Goal: Information Seeking & Learning: Learn about a topic

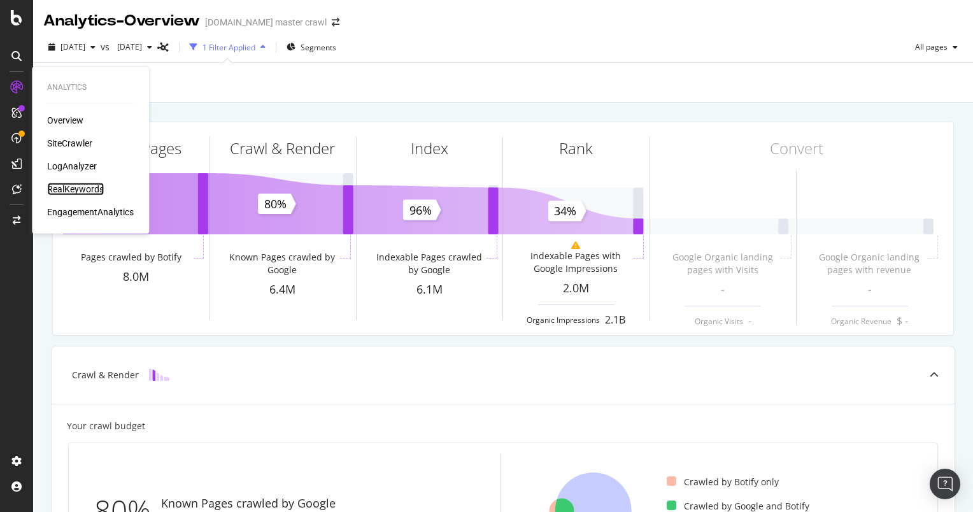
click at [72, 183] on div "RealKeywords" at bounding box center [75, 189] width 57 height 13
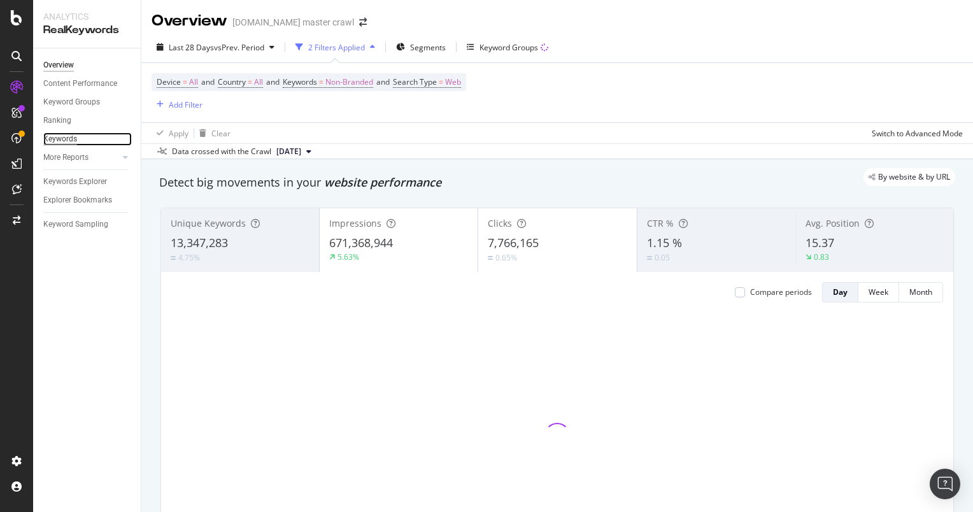
click at [64, 139] on div "Keywords" at bounding box center [60, 138] width 34 height 13
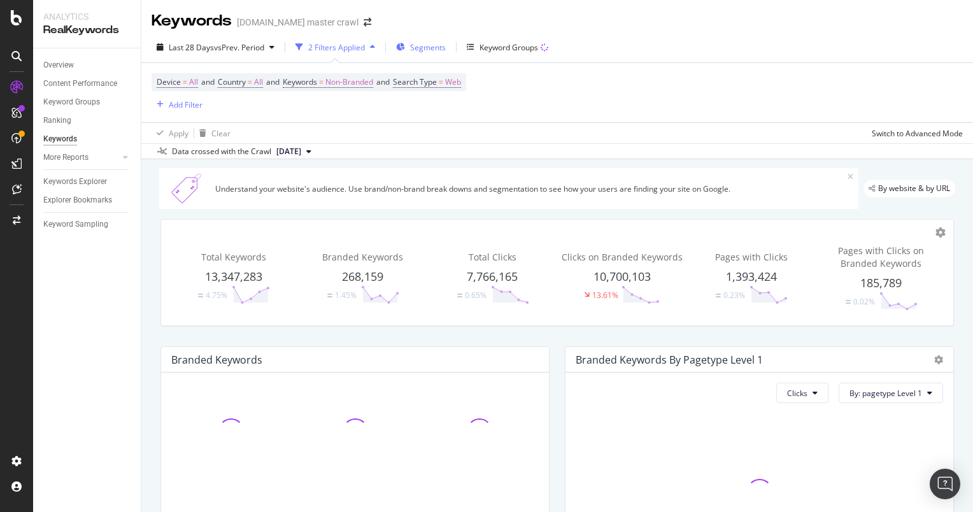
click at [405, 48] on icon "button" at bounding box center [400, 47] width 9 height 8
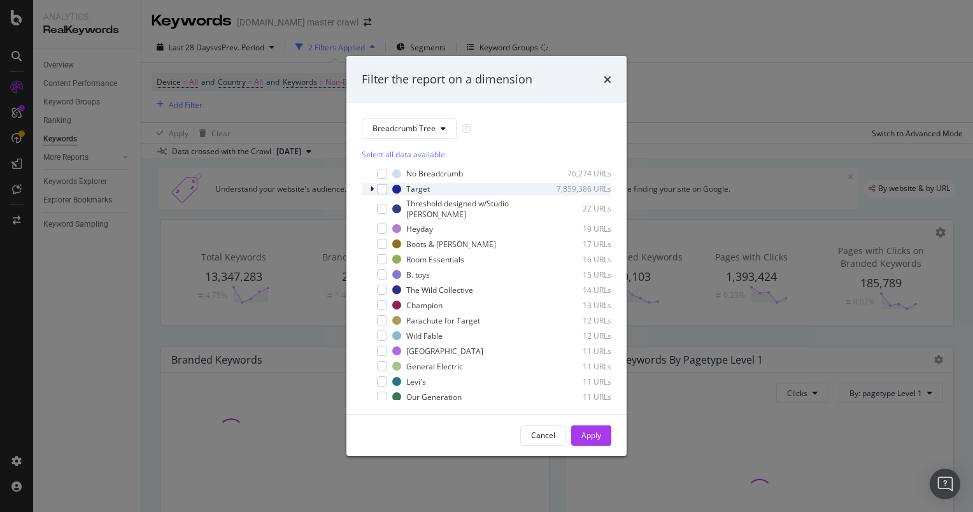
click at [372, 190] on icon "modal" at bounding box center [372, 189] width 4 height 8
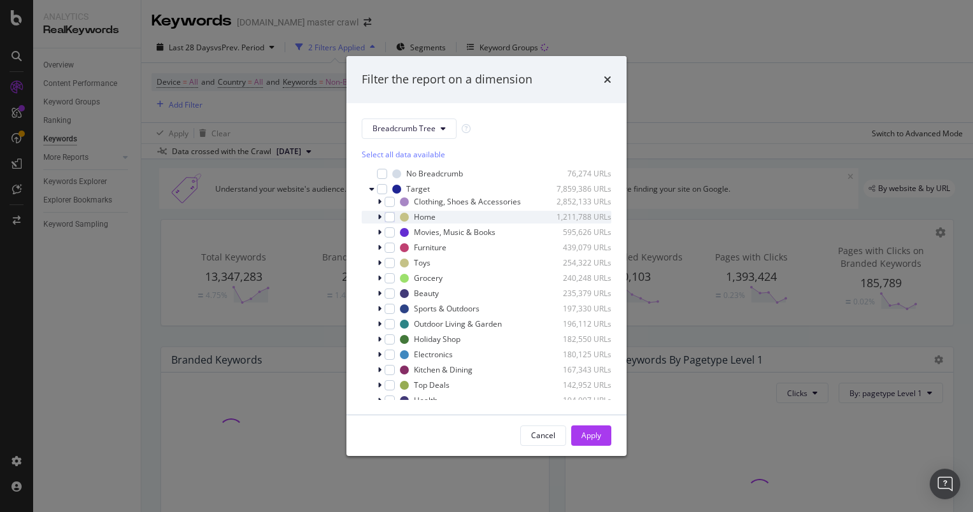
click at [378, 214] on icon "modal" at bounding box center [379, 217] width 4 height 8
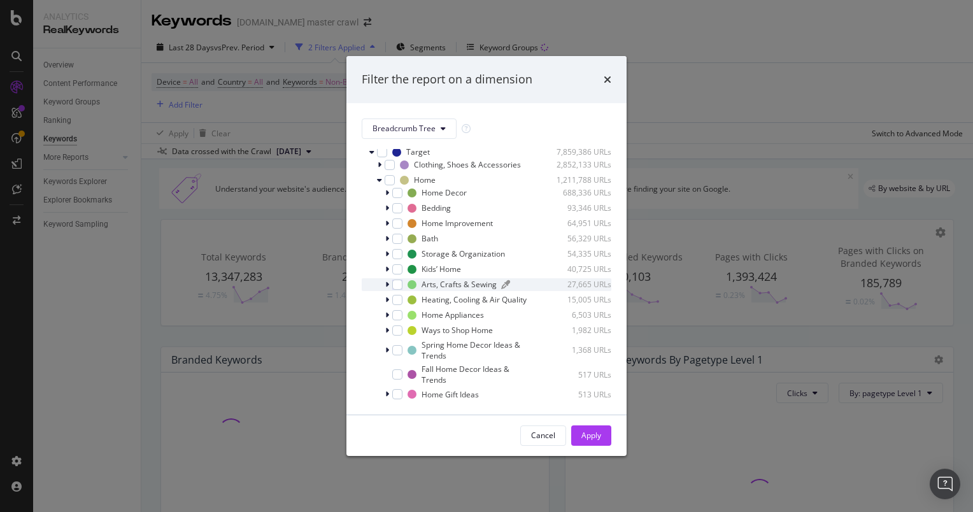
scroll to position [38, 0]
click at [387, 222] on icon "modal" at bounding box center [387, 223] width 4 height 8
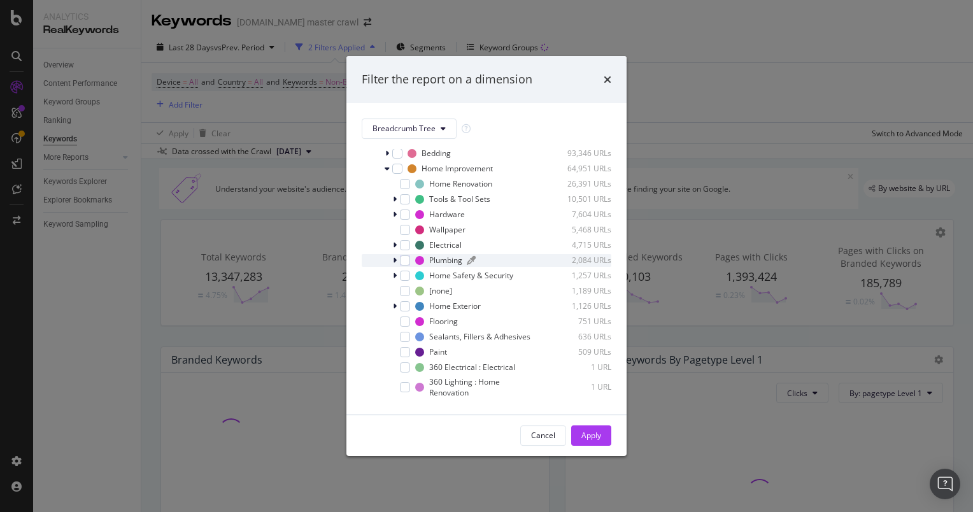
scroll to position [0, 0]
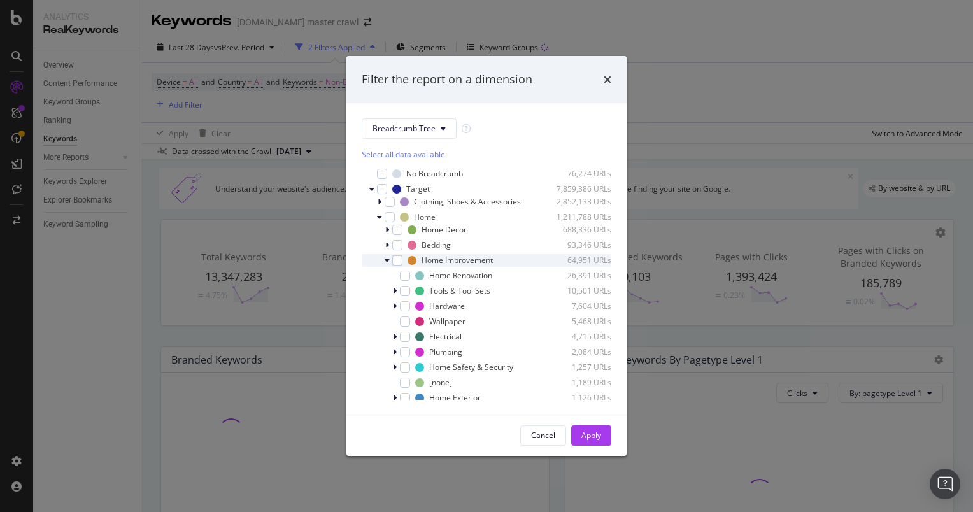
click at [387, 258] on icon "modal" at bounding box center [386, 261] width 5 height 8
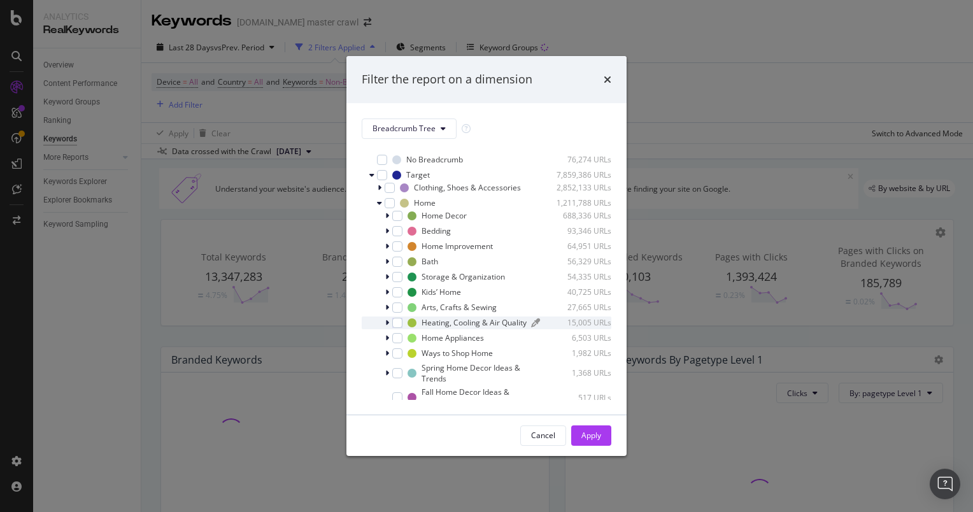
scroll to position [11, 0]
click at [384, 248] on div "Home Improvement 64,951 URLs" at bounding box center [487, 249] width 250 height 13
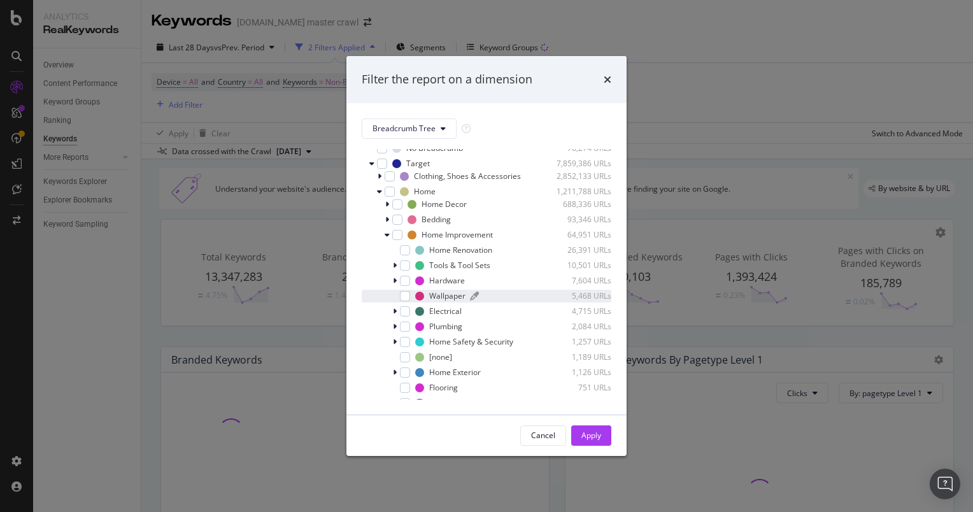
scroll to position [0, 0]
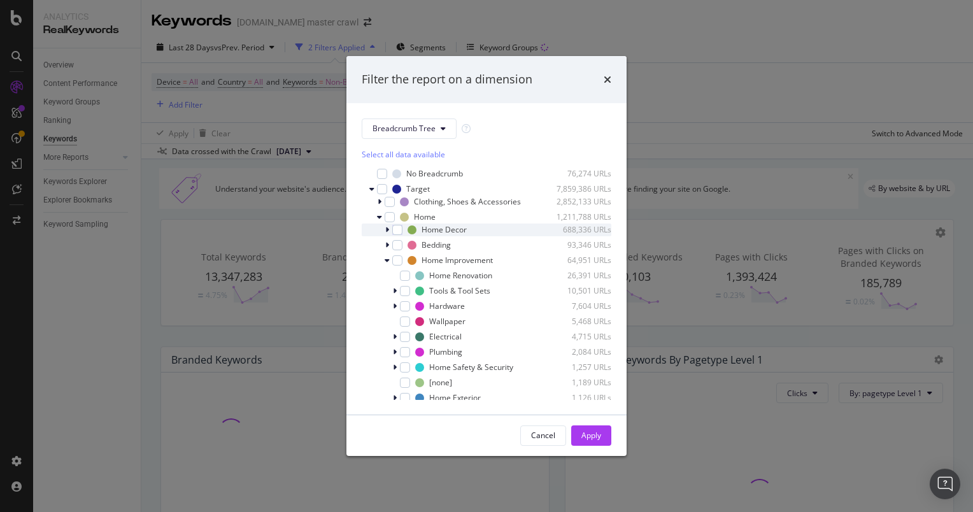
click at [390, 230] on div "modal" at bounding box center [388, 229] width 8 height 13
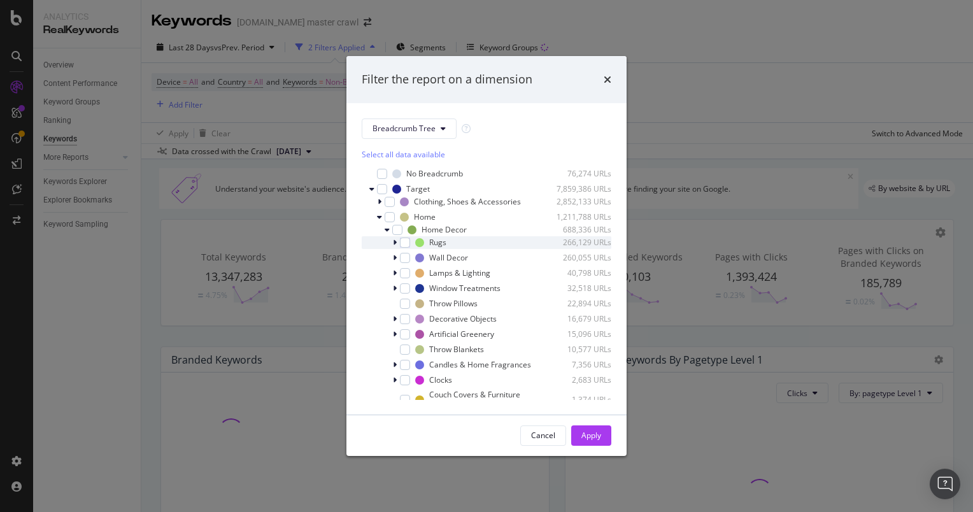
click at [395, 243] on icon "modal" at bounding box center [395, 243] width 4 height 8
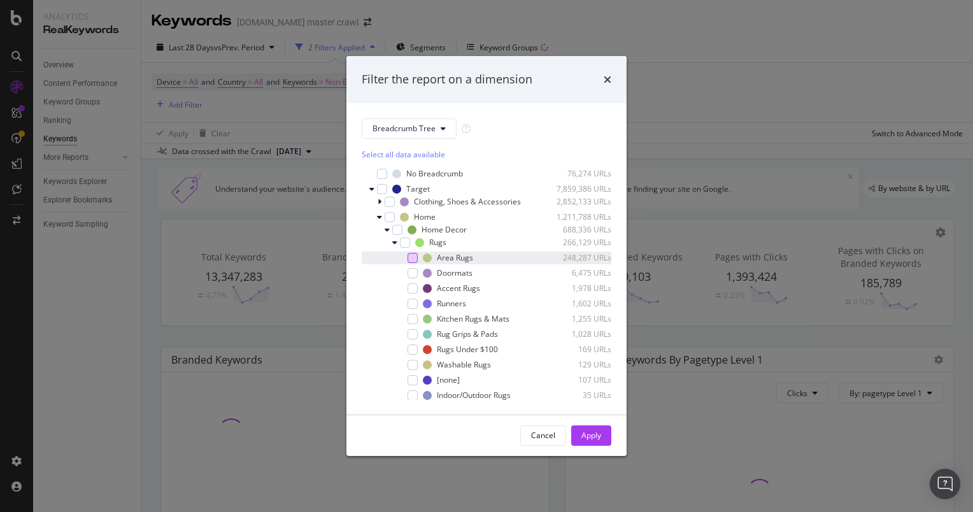
click at [410, 260] on div "modal" at bounding box center [412, 258] width 10 height 10
click at [577, 426] on button "Apply" at bounding box center [591, 435] width 40 height 20
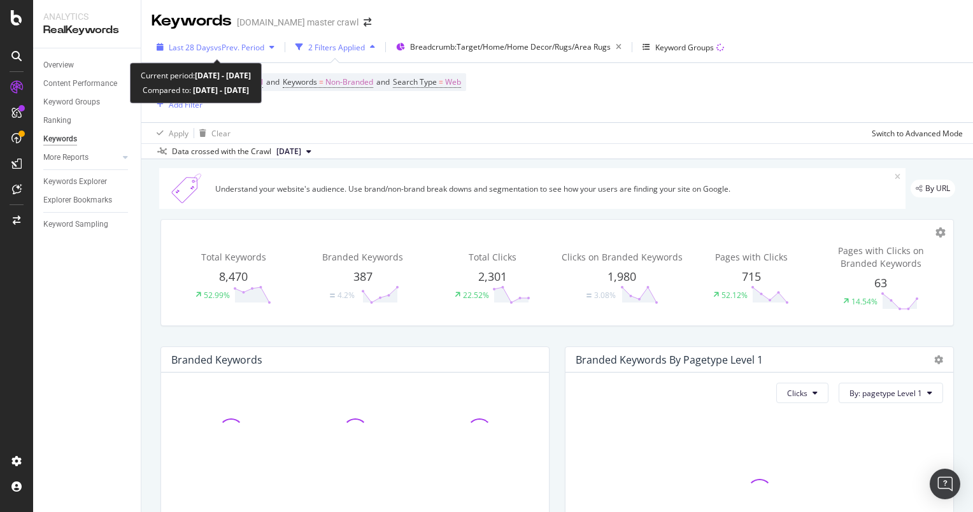
click at [234, 49] on span "vs Prev. Period" at bounding box center [239, 47] width 50 height 11
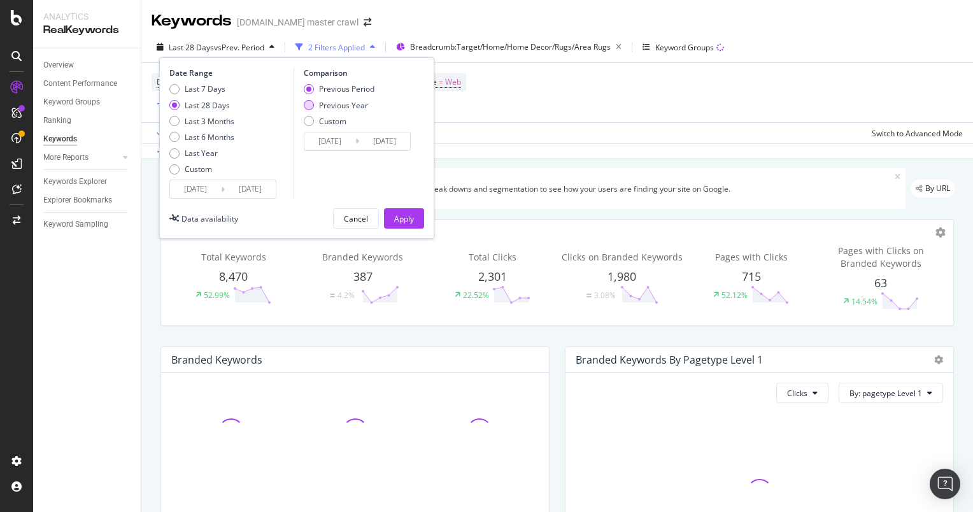
click at [311, 102] on div "Previous Year" at bounding box center [309, 105] width 10 height 10
type input "[DATE]"
click at [183, 157] on div "Last Year" at bounding box center [201, 153] width 65 height 11
type input "[DATE]"
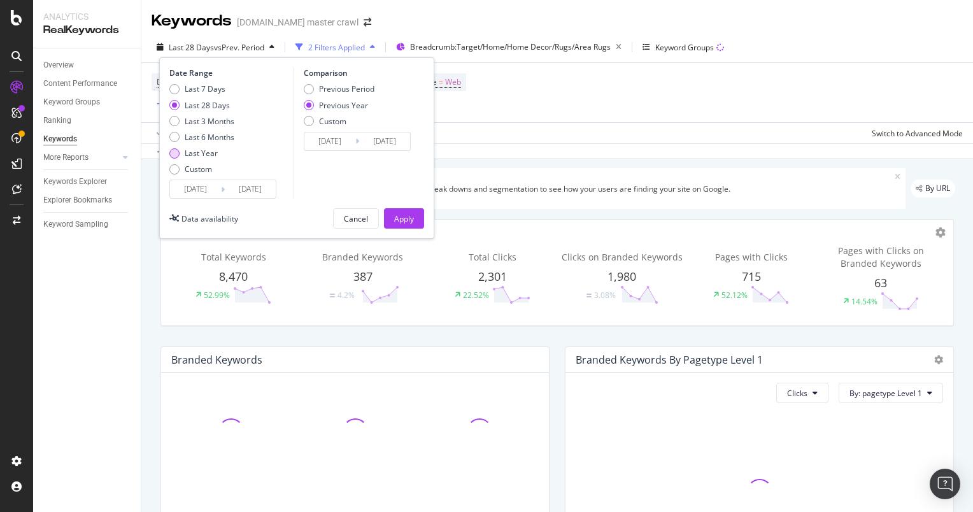
type input "[DATE]"
click at [402, 218] on div "Apply" at bounding box center [404, 218] width 20 height 11
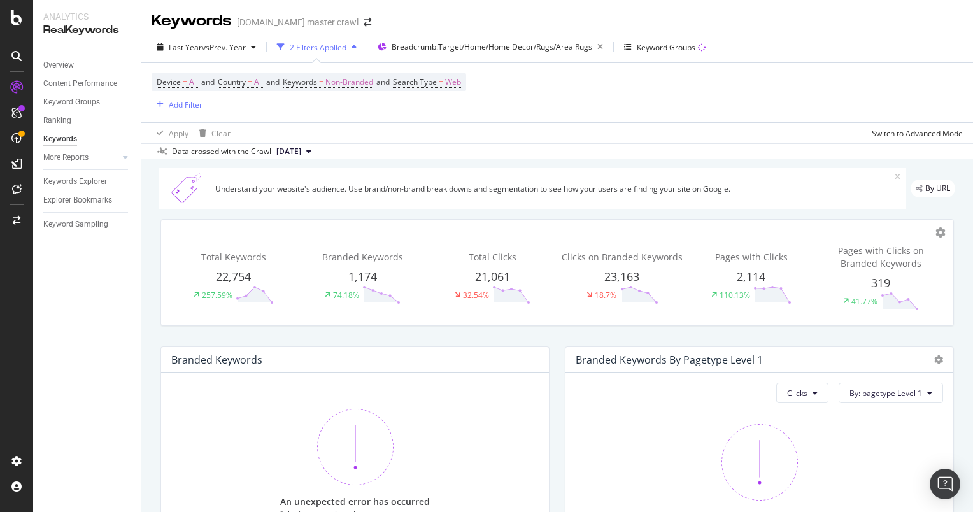
click at [301, 150] on span "[DATE]" at bounding box center [288, 151] width 25 height 11
click at [384, 136] on div "Apply Clear Switch to Advanced Mode" at bounding box center [556, 132] width 831 height 21
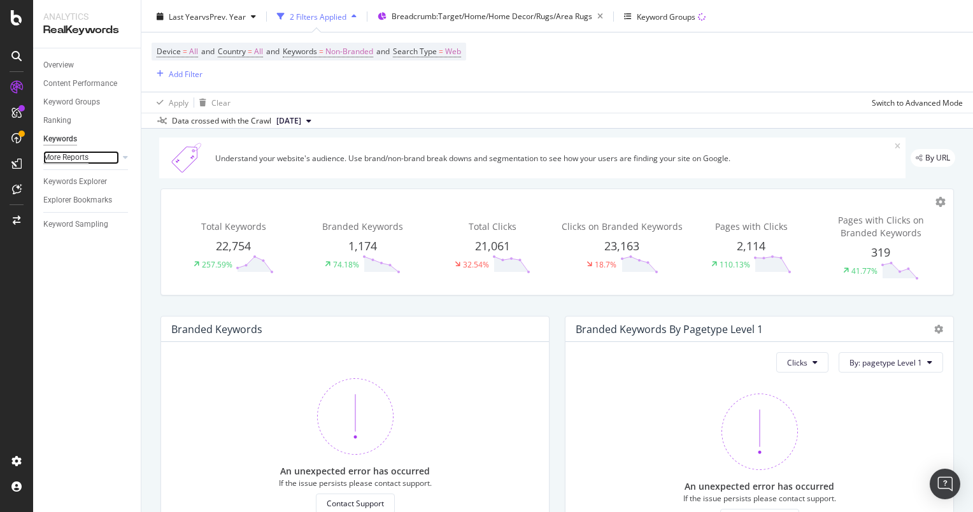
click at [66, 155] on div "More Reports" at bounding box center [65, 157] width 45 height 13
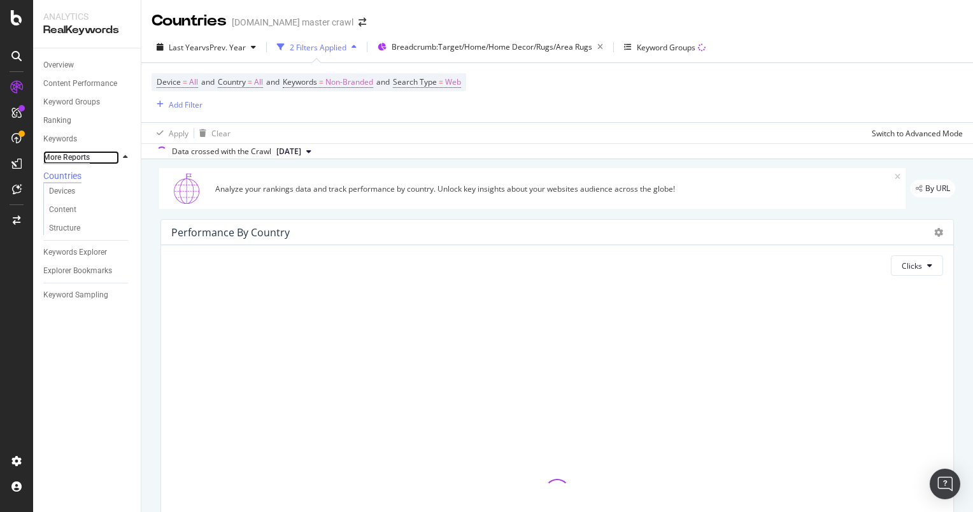
click at [72, 157] on div "More Reports" at bounding box center [66, 157] width 46 height 13
click at [57, 139] on div "Keywords" at bounding box center [60, 138] width 34 height 13
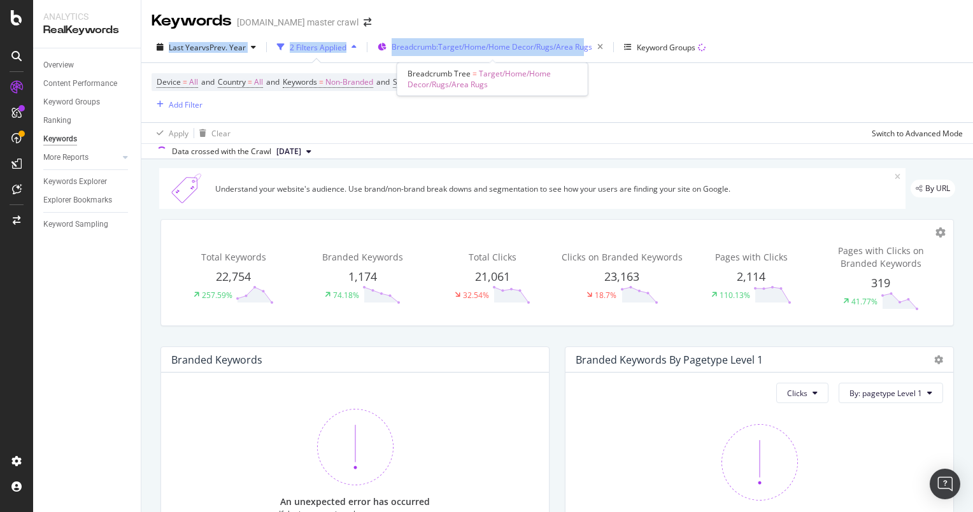
drag, startPoint x: 435, startPoint y: 30, endPoint x: 585, endPoint y: 53, distance: 151.4
click at [585, 53] on div "Keywords [DOMAIN_NAME] master crawl Last Year vs Prev. Year 2 Filters Applied B…" at bounding box center [556, 256] width 831 height 512
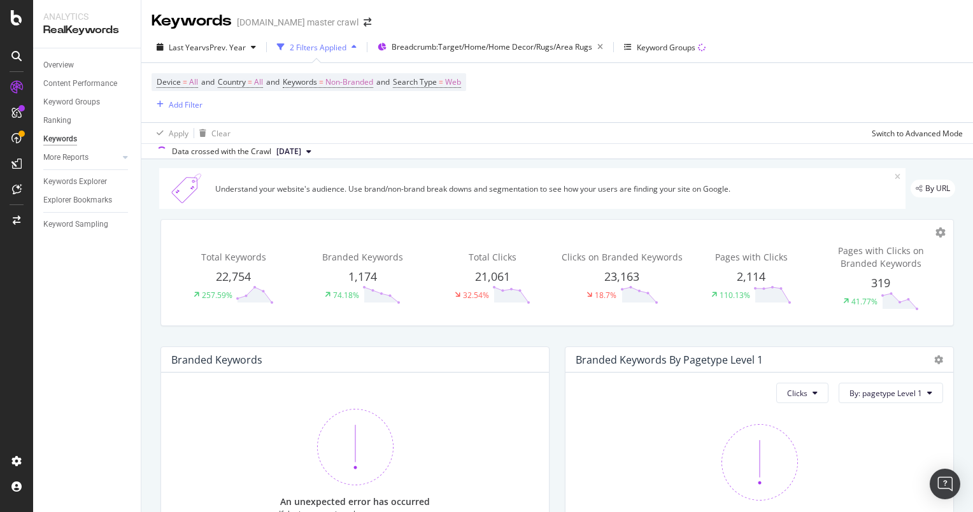
drag, startPoint x: 585, startPoint y: 53, endPoint x: 570, endPoint y: 15, distance: 40.9
click at [570, 15] on div "Keywords [DOMAIN_NAME] master crawl" at bounding box center [556, 16] width 831 height 32
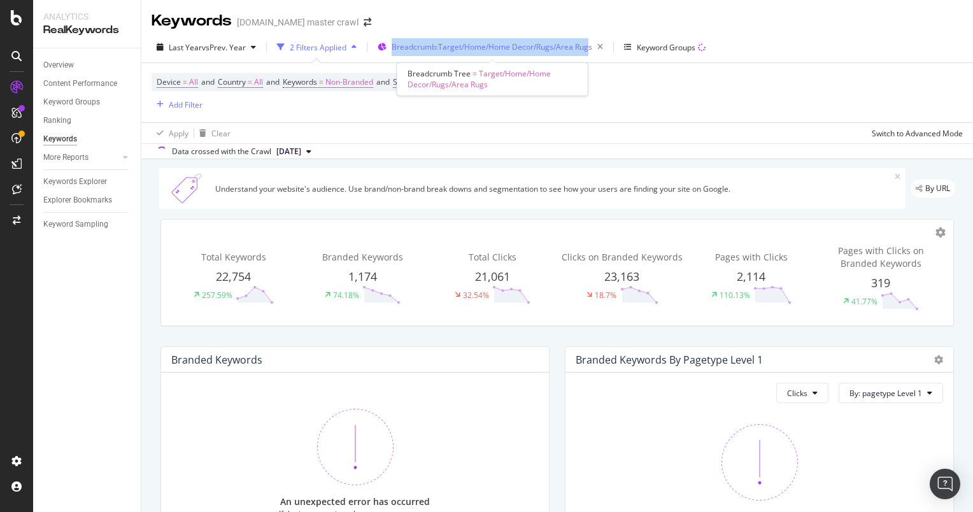
drag, startPoint x: 591, startPoint y: 33, endPoint x: 392, endPoint y: 45, distance: 199.0
click at [392, 45] on div "Last Year vs Prev. Year 2 Filters Applied Breadcrumb: Target/Home/Home Decor/Ru…" at bounding box center [556, 95] width 831 height 127
copy span "Breadcrumb: Target/Home/Home Decor/Rugs/Area Rug"
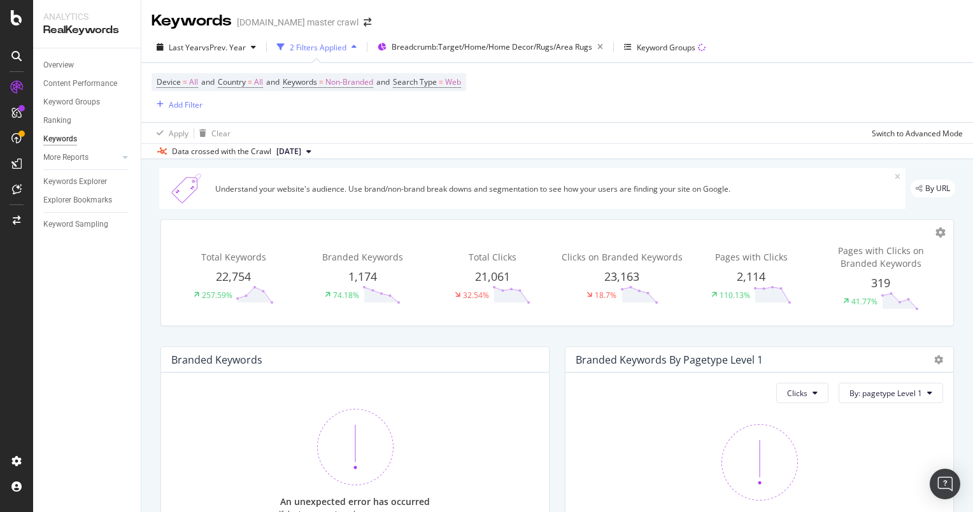
click at [568, 80] on div "Device = All and Country = All and Keywords = Non-Branded and Search Type = Web…" at bounding box center [556, 92] width 811 height 59
click at [353, 80] on span "Non-Branded" at bounding box center [349, 82] width 48 height 18
click at [466, 108] on div "Device = All and Country = All and Keywords = Non-Branded and Search Type = Web…" at bounding box center [308, 92] width 314 height 39
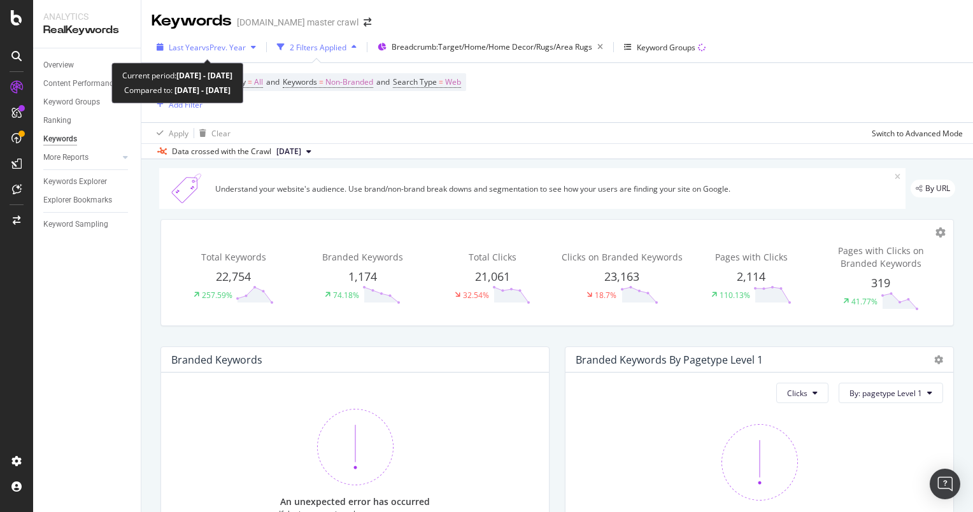
click at [255, 51] on div "Last Year vs Prev. Year" at bounding box center [205, 47] width 109 height 19
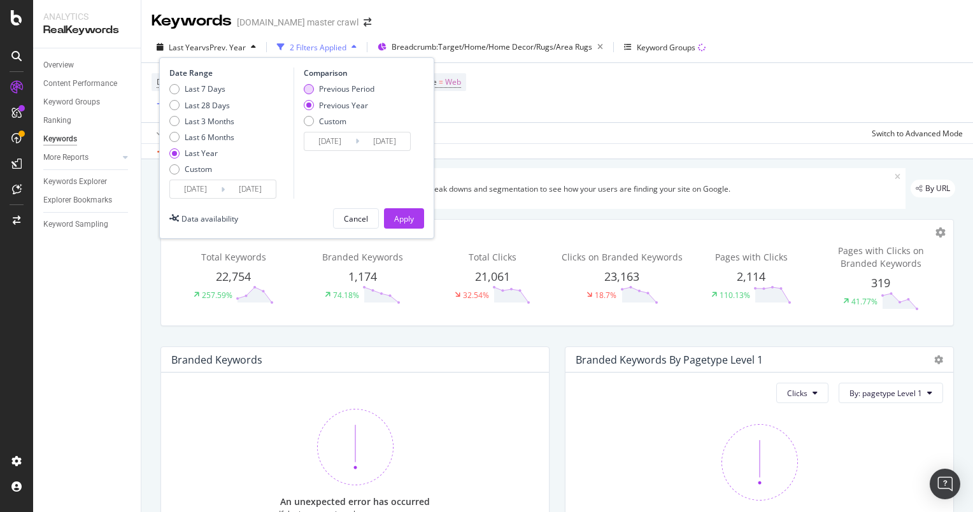
click at [311, 92] on div "Previous Period" at bounding box center [309, 89] width 10 height 10
type input "[DATE]"
click at [395, 214] on div "Apply" at bounding box center [404, 218] width 20 height 11
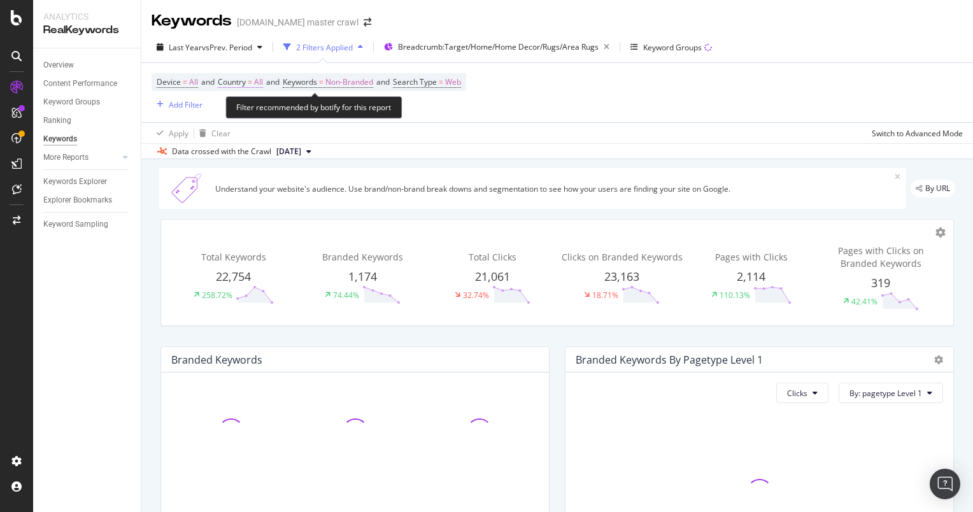
click at [252, 81] on span "=" at bounding box center [250, 81] width 4 height 11
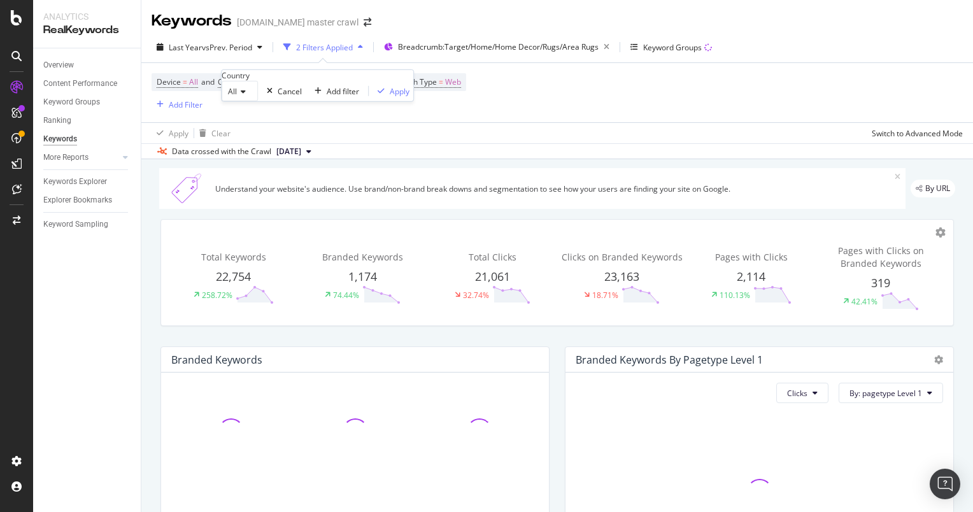
click at [267, 81] on div "Country" at bounding box center [318, 75] width 192 height 11
click at [250, 81] on div "Country" at bounding box center [236, 75] width 28 height 11
click at [245, 101] on div "All" at bounding box center [240, 91] width 36 height 20
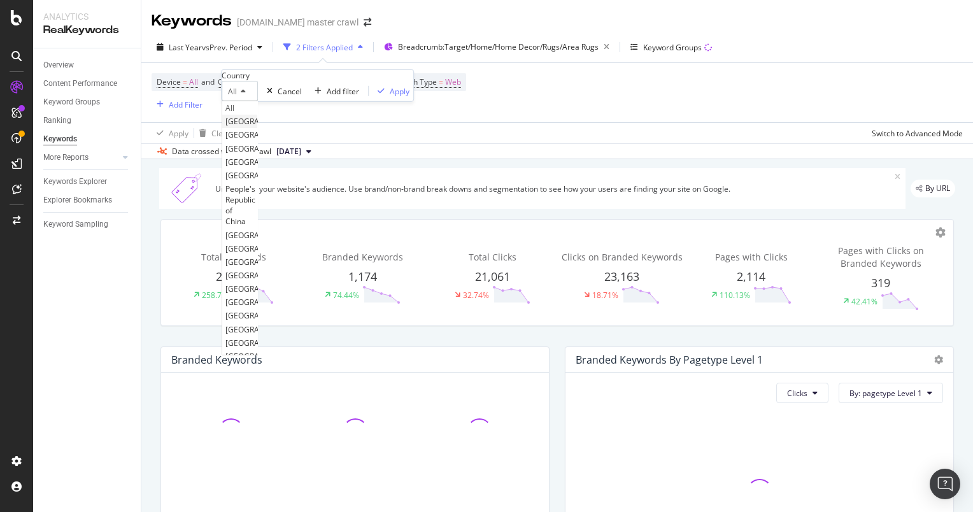
click at [257, 128] on div "[GEOGRAPHIC_DATA]" at bounding box center [239, 121] width 35 height 13
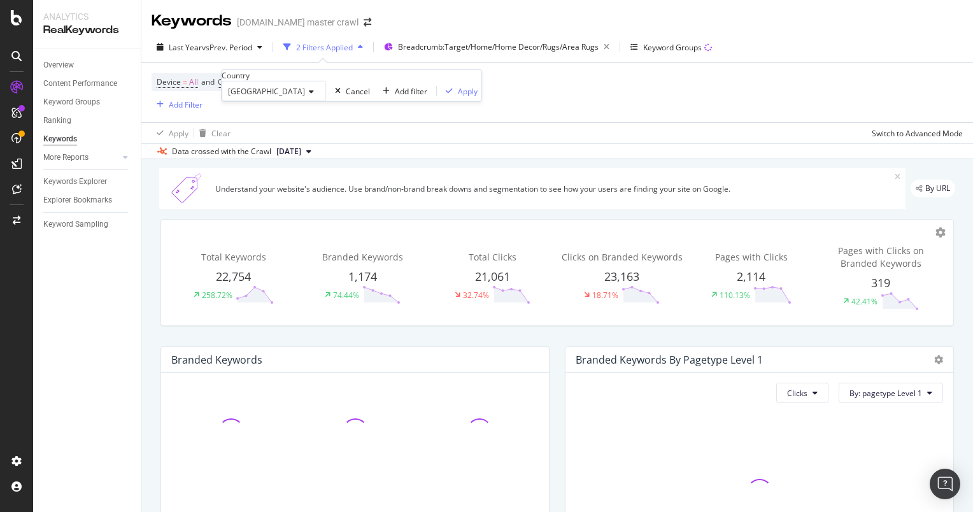
drag, startPoint x: 351, startPoint y: 140, endPoint x: 356, endPoint y: 131, distance: 10.6
click at [356, 101] on div "United States of America Cancel Add filter Apply" at bounding box center [352, 91] width 260 height 20
click at [458, 96] on div "Apply" at bounding box center [468, 90] width 20 height 11
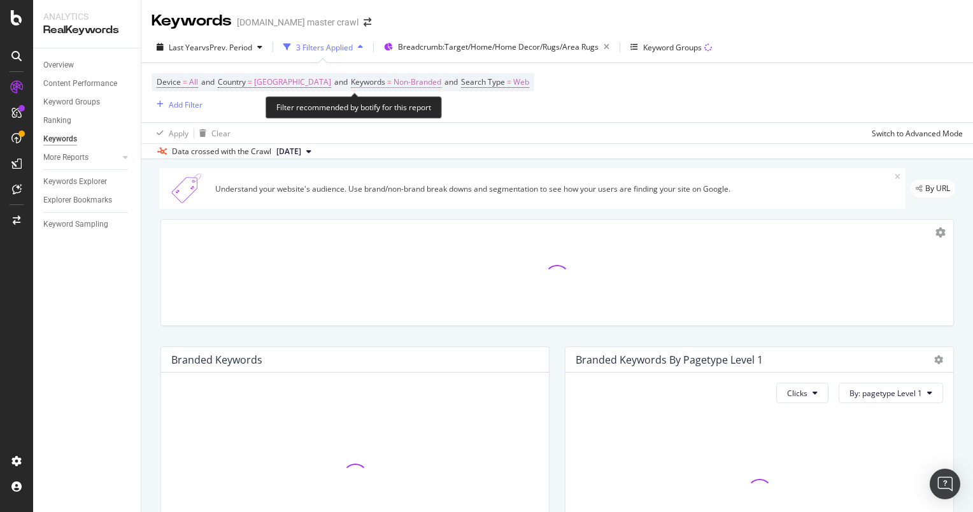
click at [420, 77] on span "Non-Branded" at bounding box center [417, 82] width 48 height 18
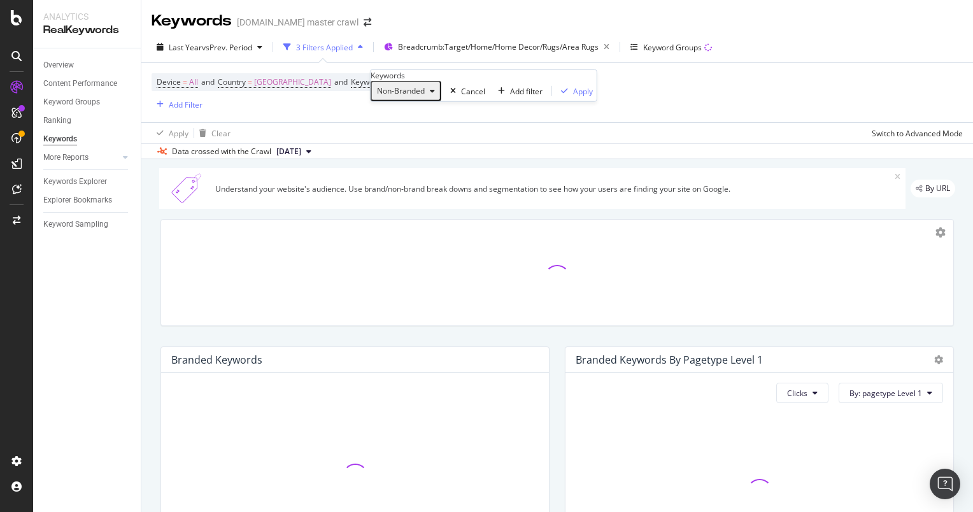
click at [435, 95] on icon "button" at bounding box center [432, 91] width 5 height 8
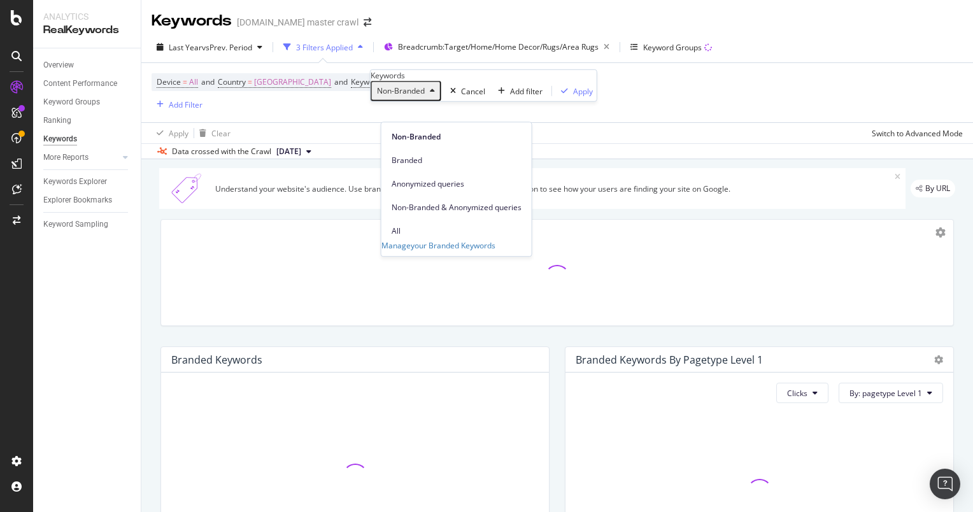
click at [404, 240] on div "Manage your Branded Keywords" at bounding box center [456, 245] width 150 height 11
click at [417, 225] on span "All" at bounding box center [456, 230] width 130 height 11
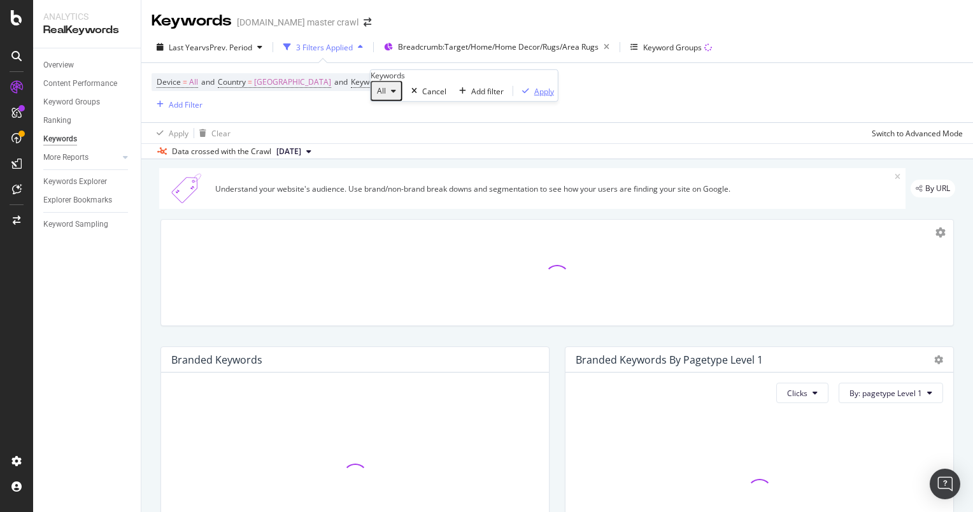
click at [534, 96] on div "Apply" at bounding box center [544, 90] width 20 height 11
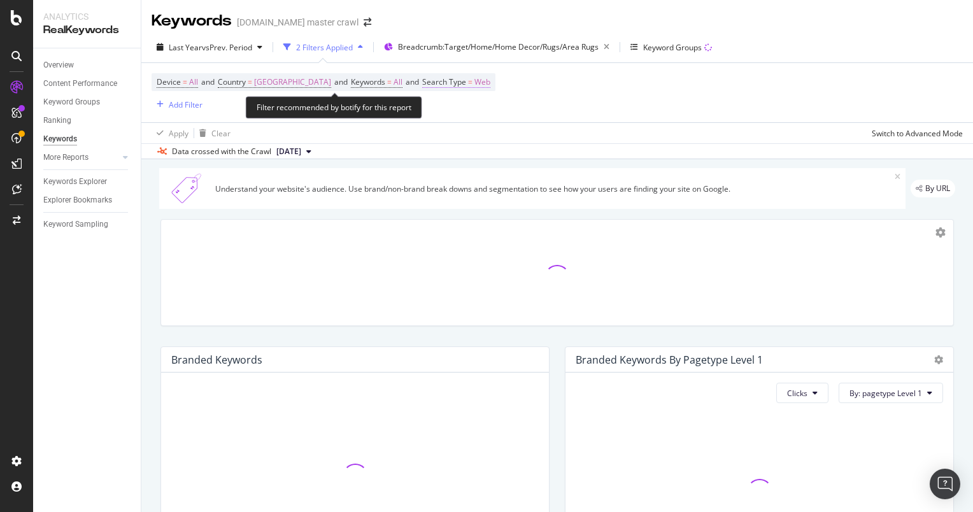
click at [490, 84] on span "Search Type = Web" at bounding box center [456, 81] width 68 height 11
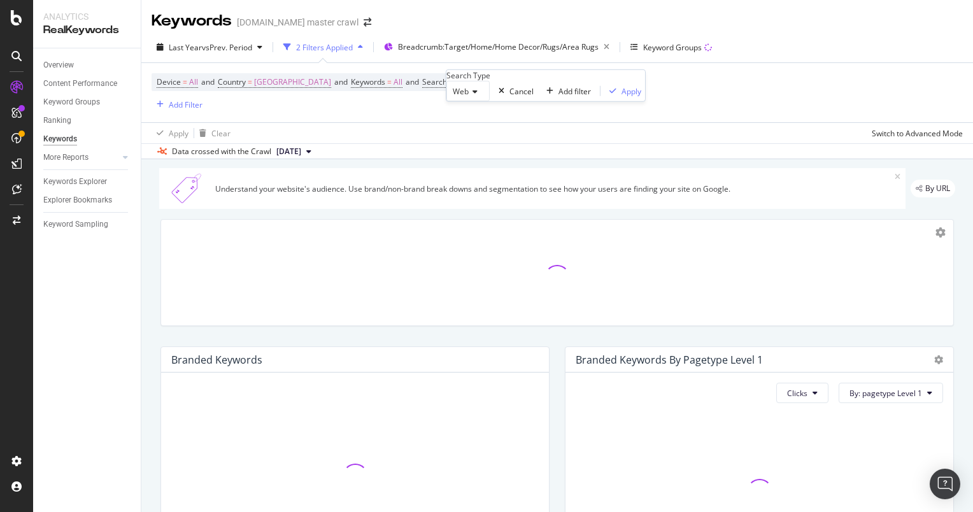
drag, startPoint x: 486, startPoint y: 112, endPoint x: 474, endPoint y: 110, distance: 12.2
click at [474, 95] on icon at bounding box center [472, 92] width 9 height 8
click at [473, 115] on div "All" at bounding box center [468, 107] width 42 height 13
click at [614, 96] on div "Apply" at bounding box center [624, 90] width 20 height 11
click at [647, 46] on div "Keyword Groups" at bounding box center [672, 47] width 59 height 11
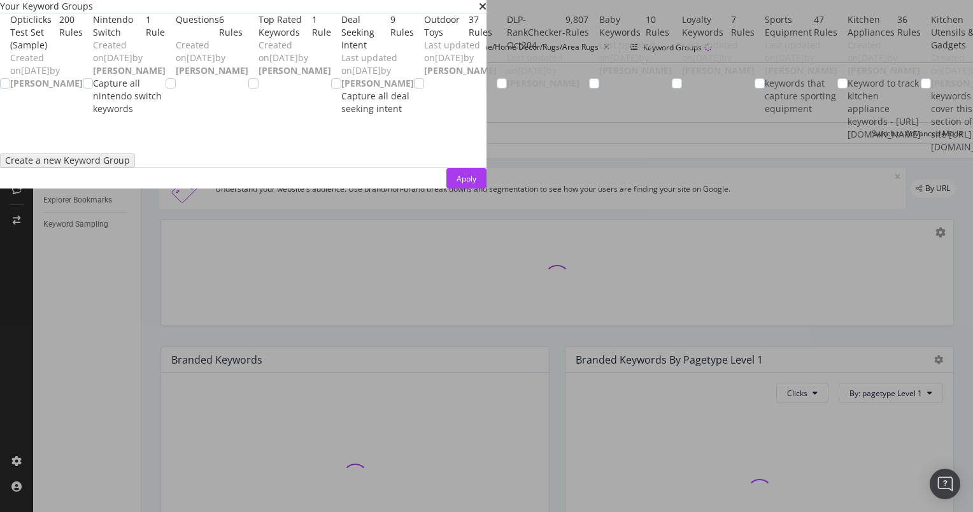
click at [486, 13] on div "Your Keyword Groups" at bounding box center [243, 6] width 486 height 13
click at [486, 11] on icon "times" at bounding box center [483, 6] width 8 height 10
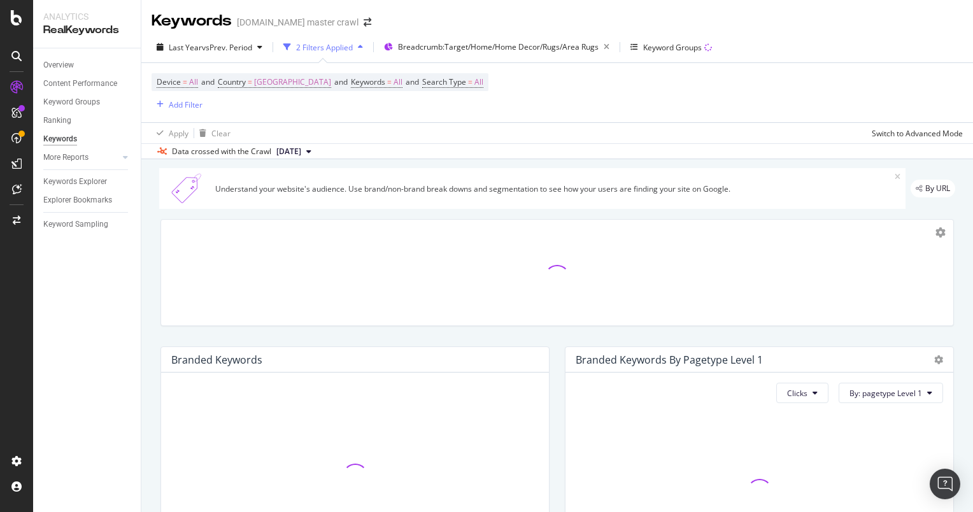
click at [301, 154] on span "[DATE]" at bounding box center [288, 151] width 25 height 11
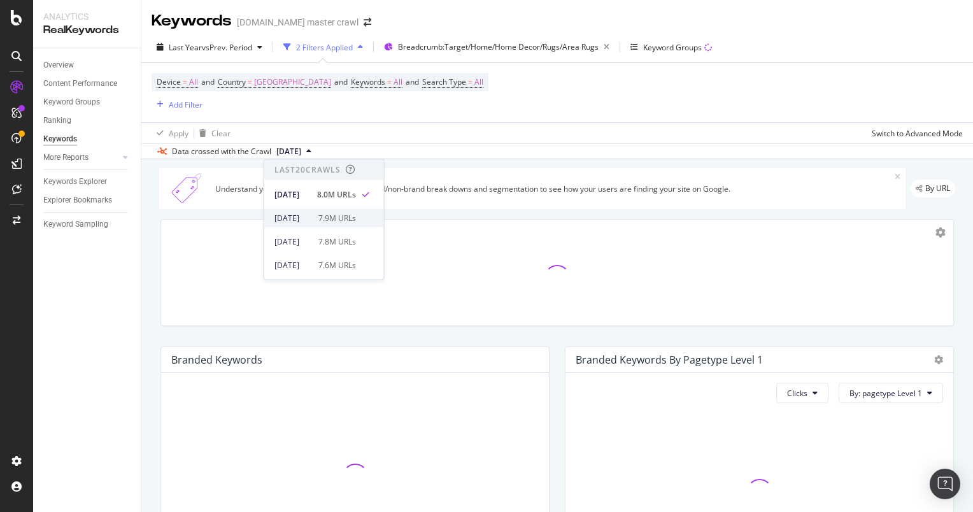
click at [356, 216] on div "7.9M URLs" at bounding box center [337, 217] width 38 height 11
